Goal: Find specific page/section: Find specific page/section

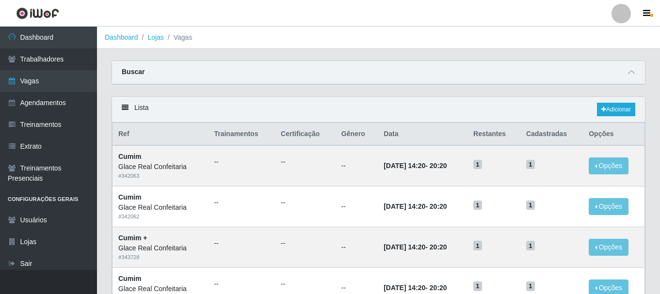
scroll to position [48, 0]
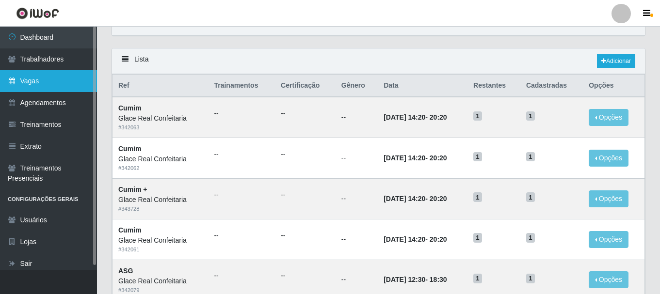
click at [26, 87] on link "Vagas" at bounding box center [48, 81] width 97 height 22
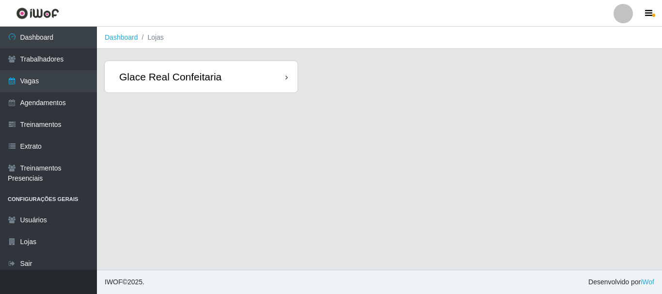
click at [239, 79] on div "Glace Real Confeitaria" at bounding box center [201, 77] width 193 height 32
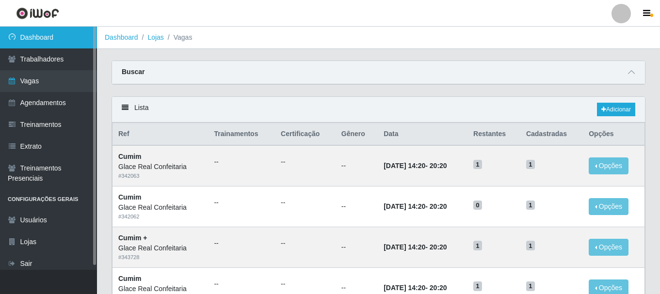
click at [29, 33] on link "Dashboard" at bounding box center [48, 38] width 97 height 22
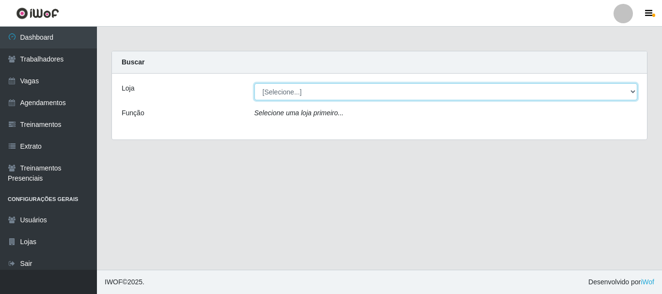
click at [275, 87] on select "[Selecione...] Glace Real Confeitaria" at bounding box center [445, 91] width 383 height 17
select select "445"
click at [254, 83] on select "[Selecione...] Glace Real Confeitaria" at bounding box center [445, 91] width 383 height 17
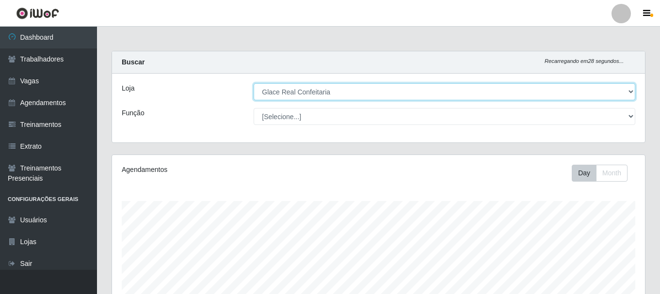
scroll to position [220, 0]
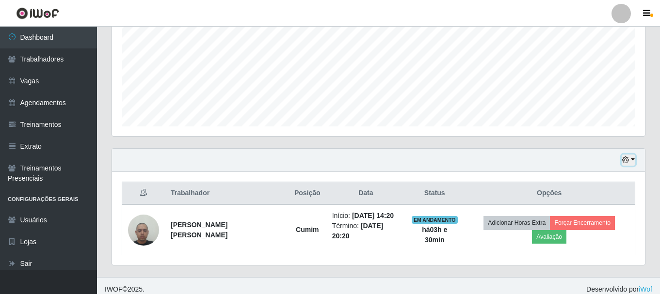
click at [633, 160] on button "button" at bounding box center [628, 160] width 14 height 11
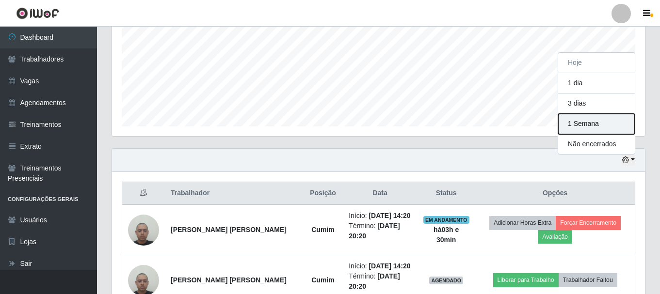
click at [591, 127] on button "1 Semana" at bounding box center [596, 124] width 77 height 20
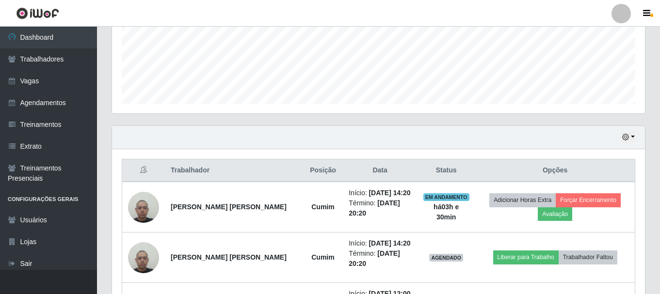
scroll to position [146, 0]
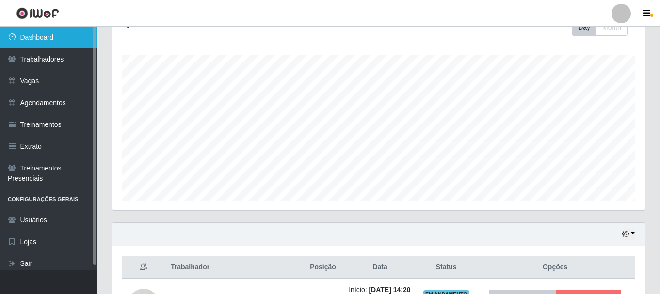
click at [34, 38] on link "Dashboard" at bounding box center [48, 38] width 97 height 22
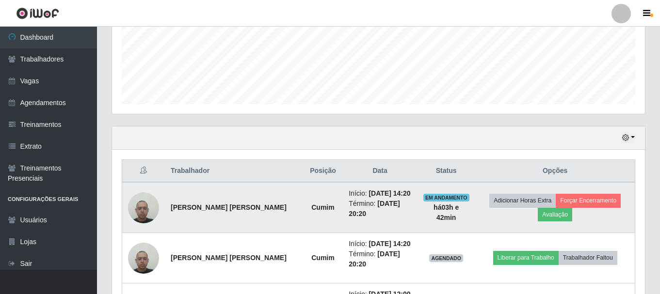
scroll to position [0, 0]
